Goal: Transaction & Acquisition: Purchase product/service

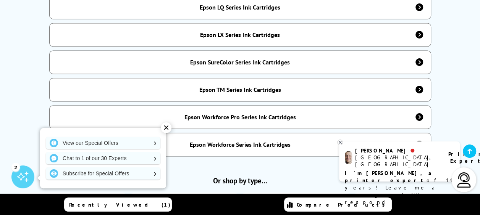
scroll to position [573, 0]
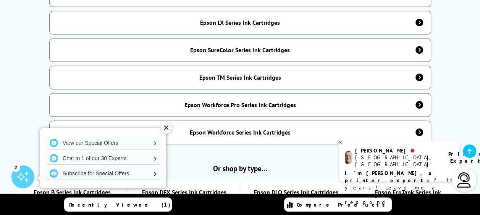
click at [194, 101] on div "Epson Workforce Pro Series Ink Cartridges" at bounding box center [240, 105] width 112 height 8
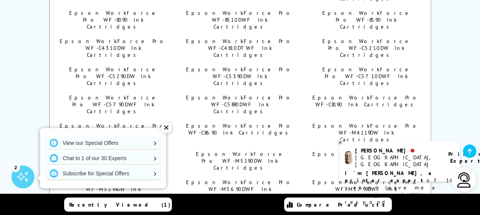
scroll to position [840, 0]
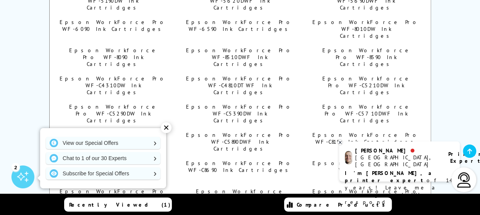
click at [165, 126] on div "✕" at bounding box center [166, 128] width 11 height 11
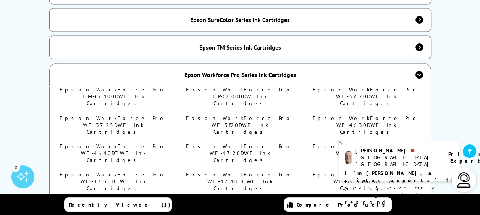
scroll to position [649, 0]
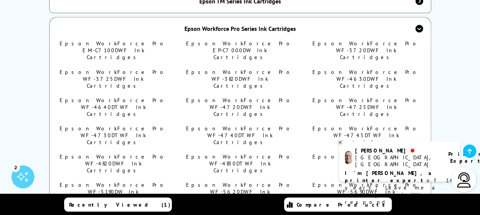
click at [137, 68] on link "Epson WorkForce Pro WF-3725DWF Ink Cartridges" at bounding box center [114, 78] width 108 height 21
